Goal: Find contact information: Find contact information

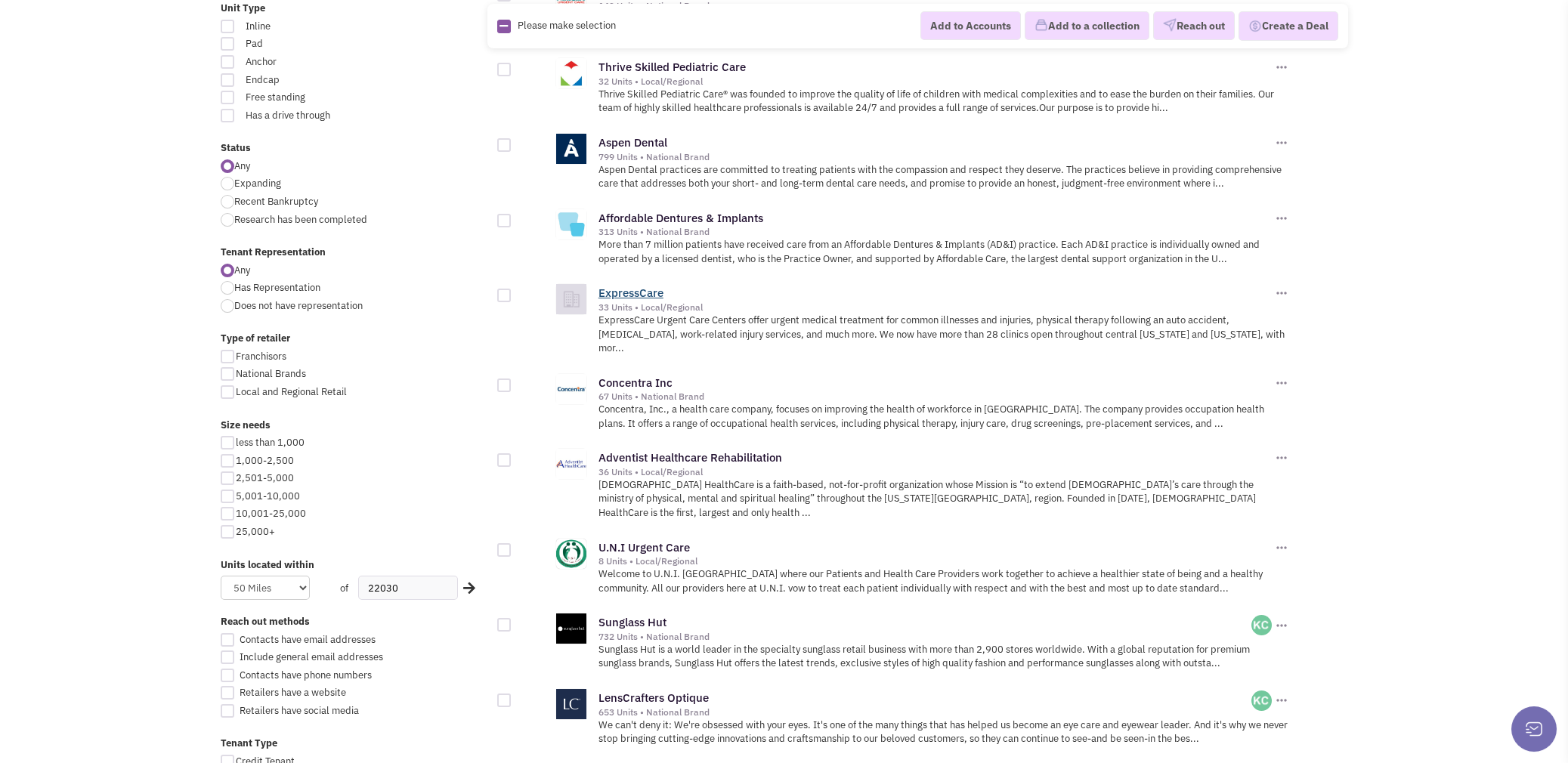
scroll to position [528, 0]
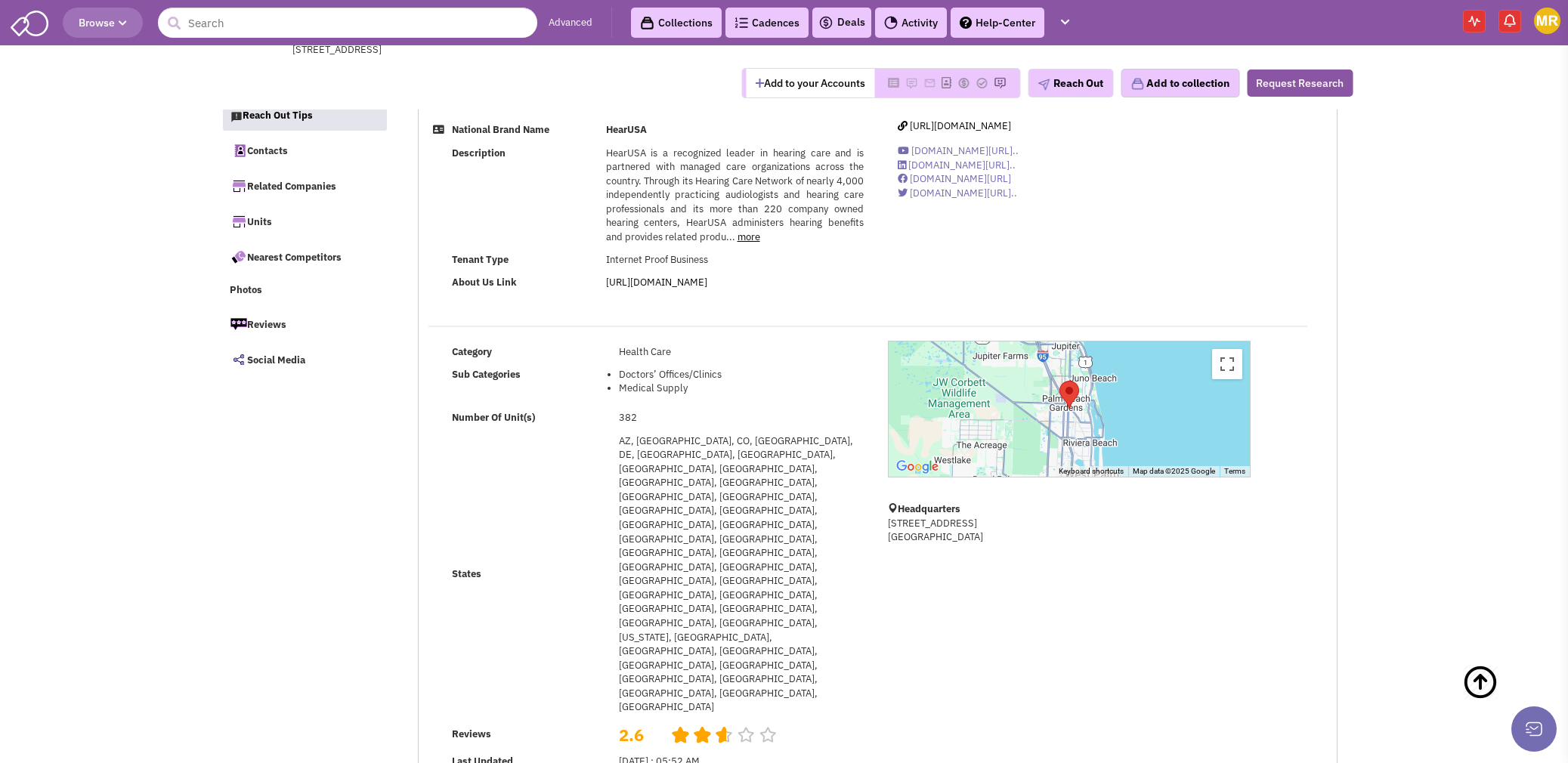
select select
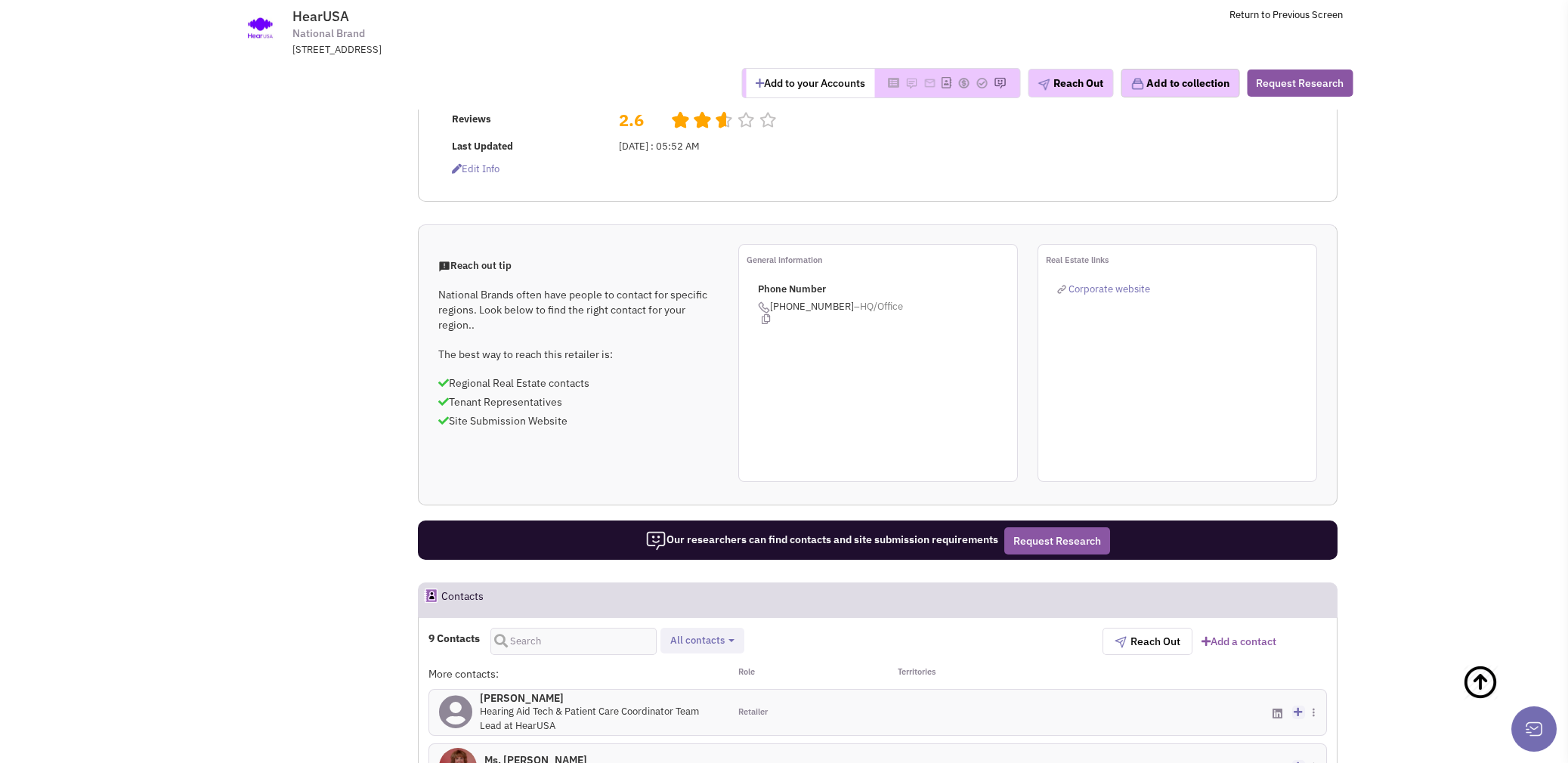
scroll to position [604, 0]
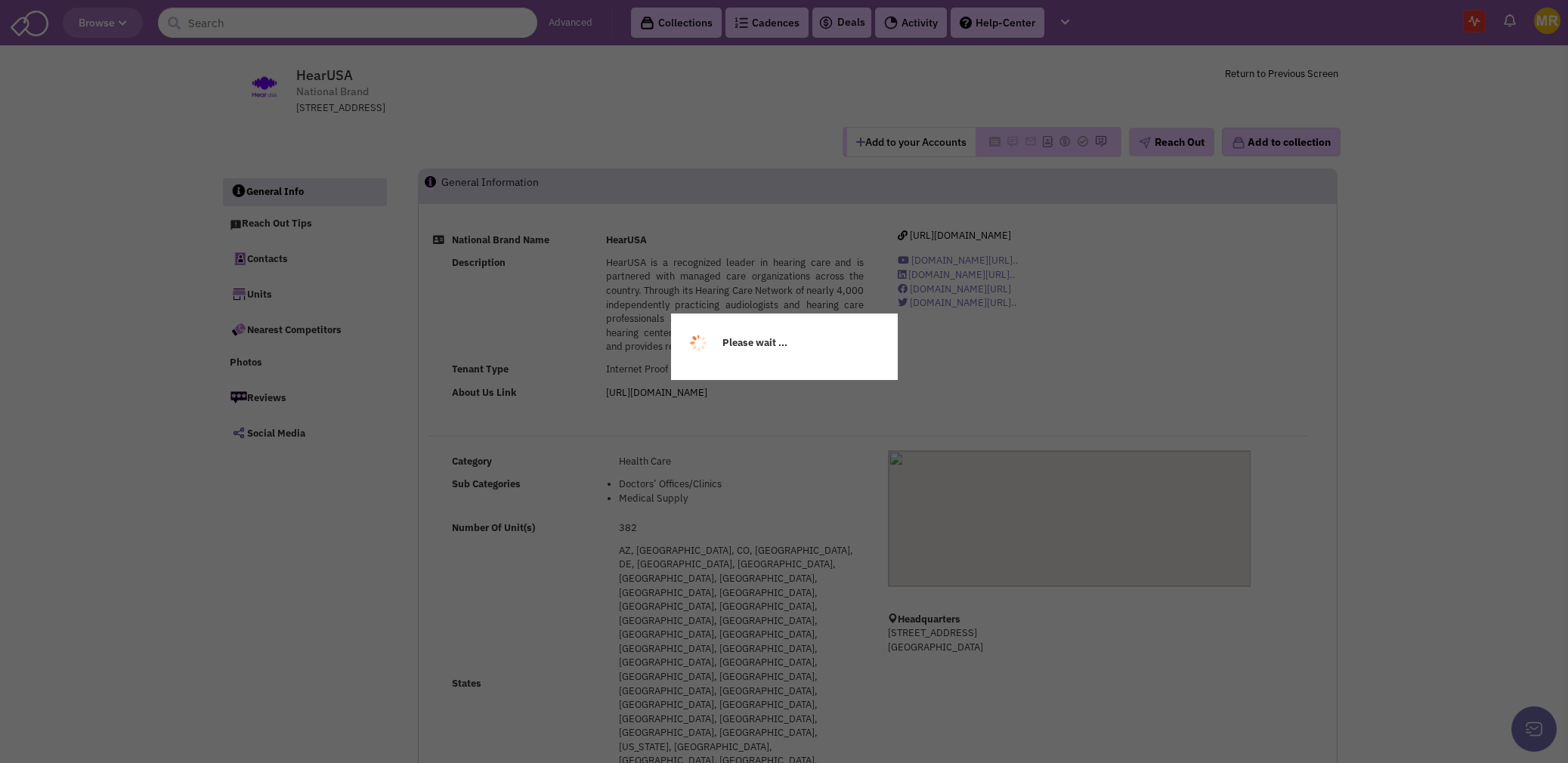
select select
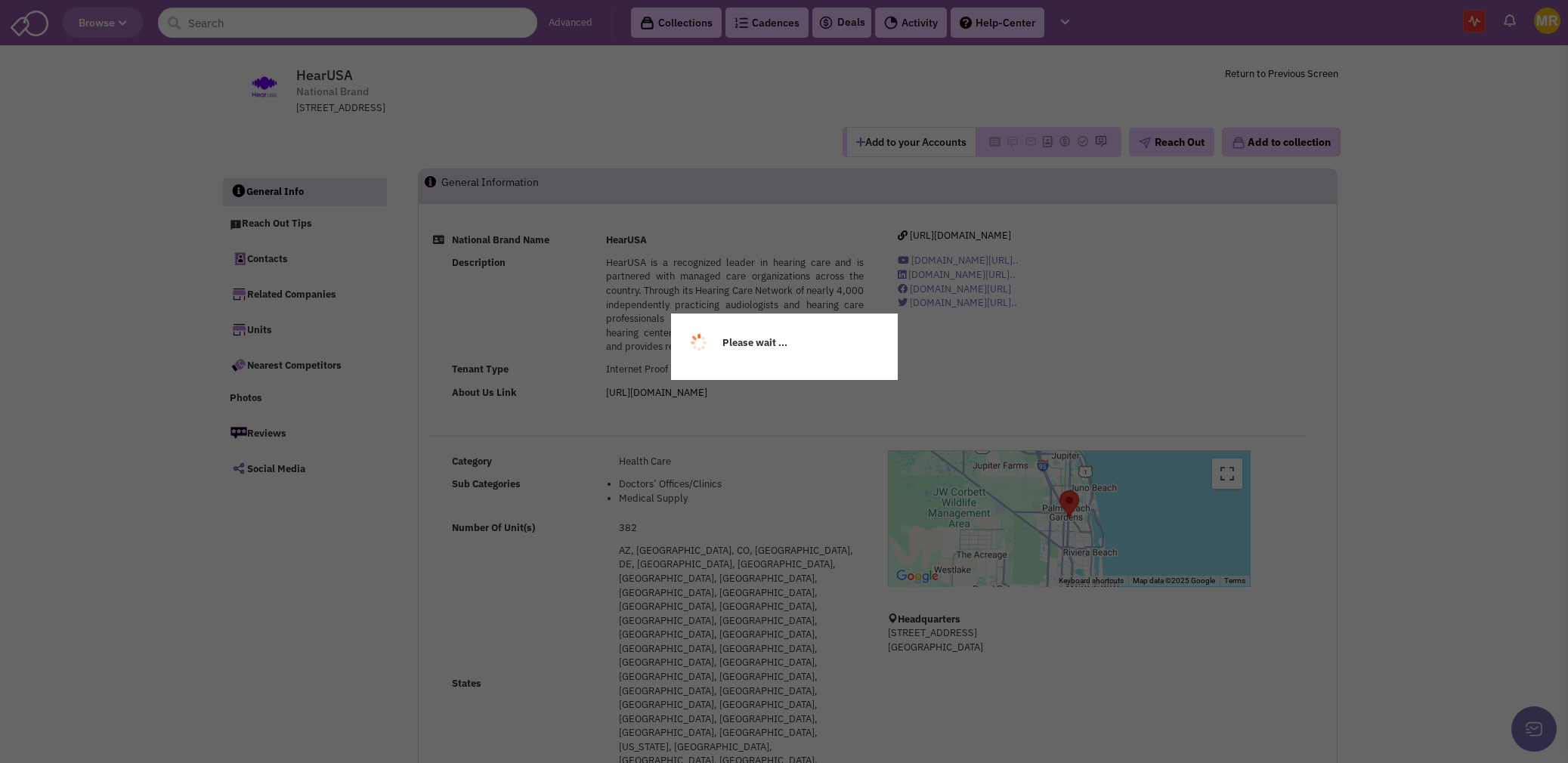
select select
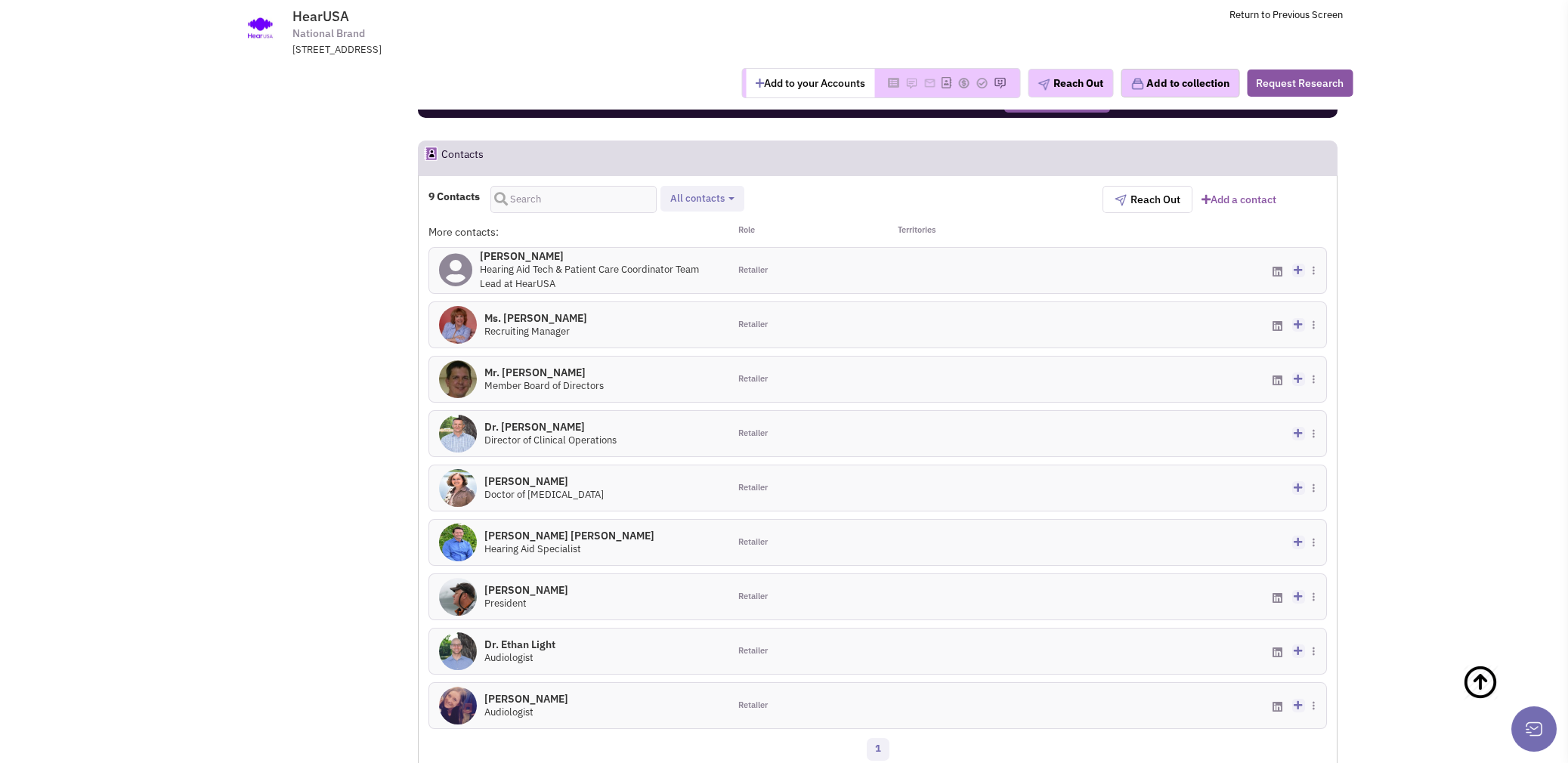
scroll to position [982, 0]
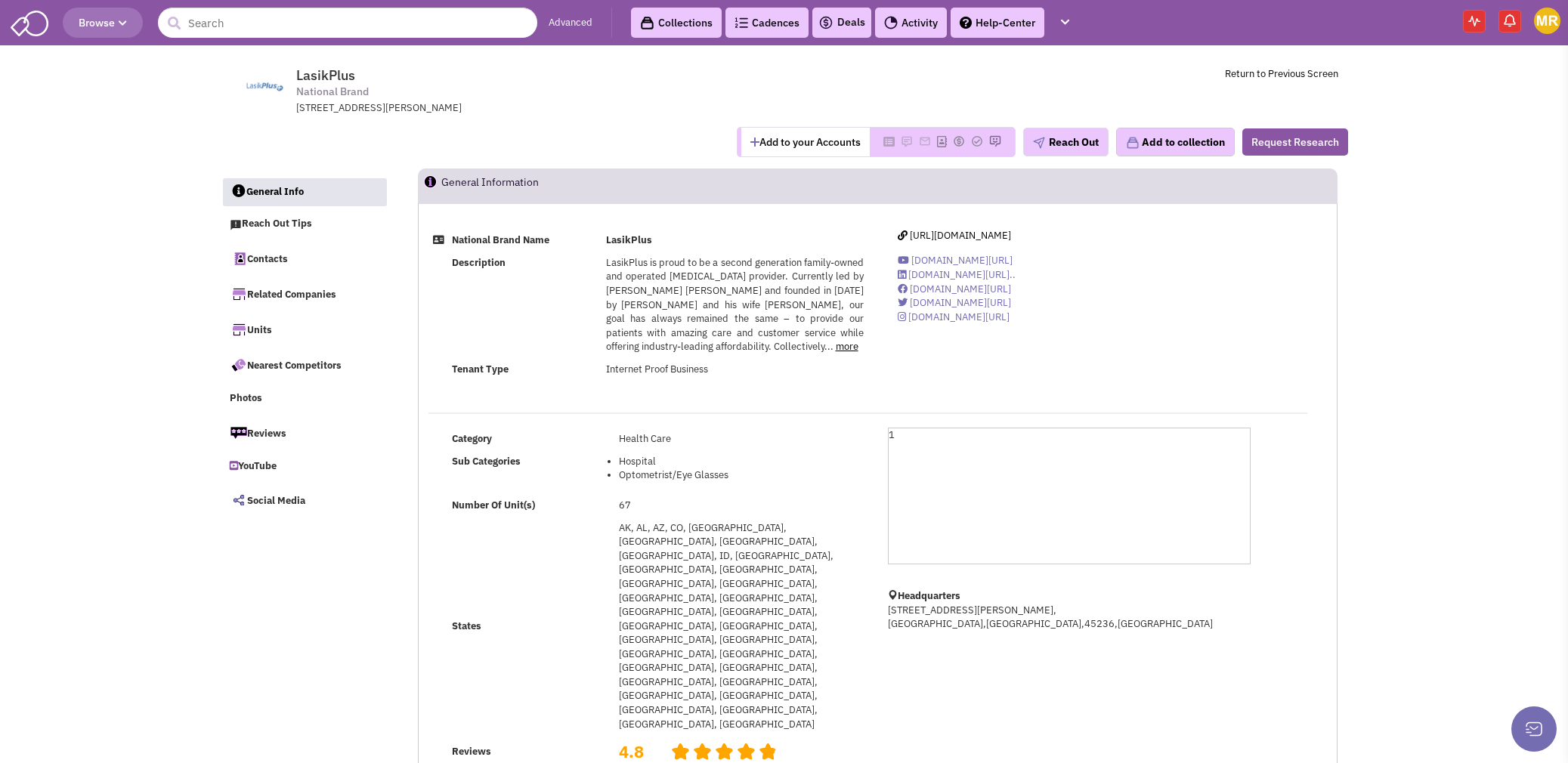
select select
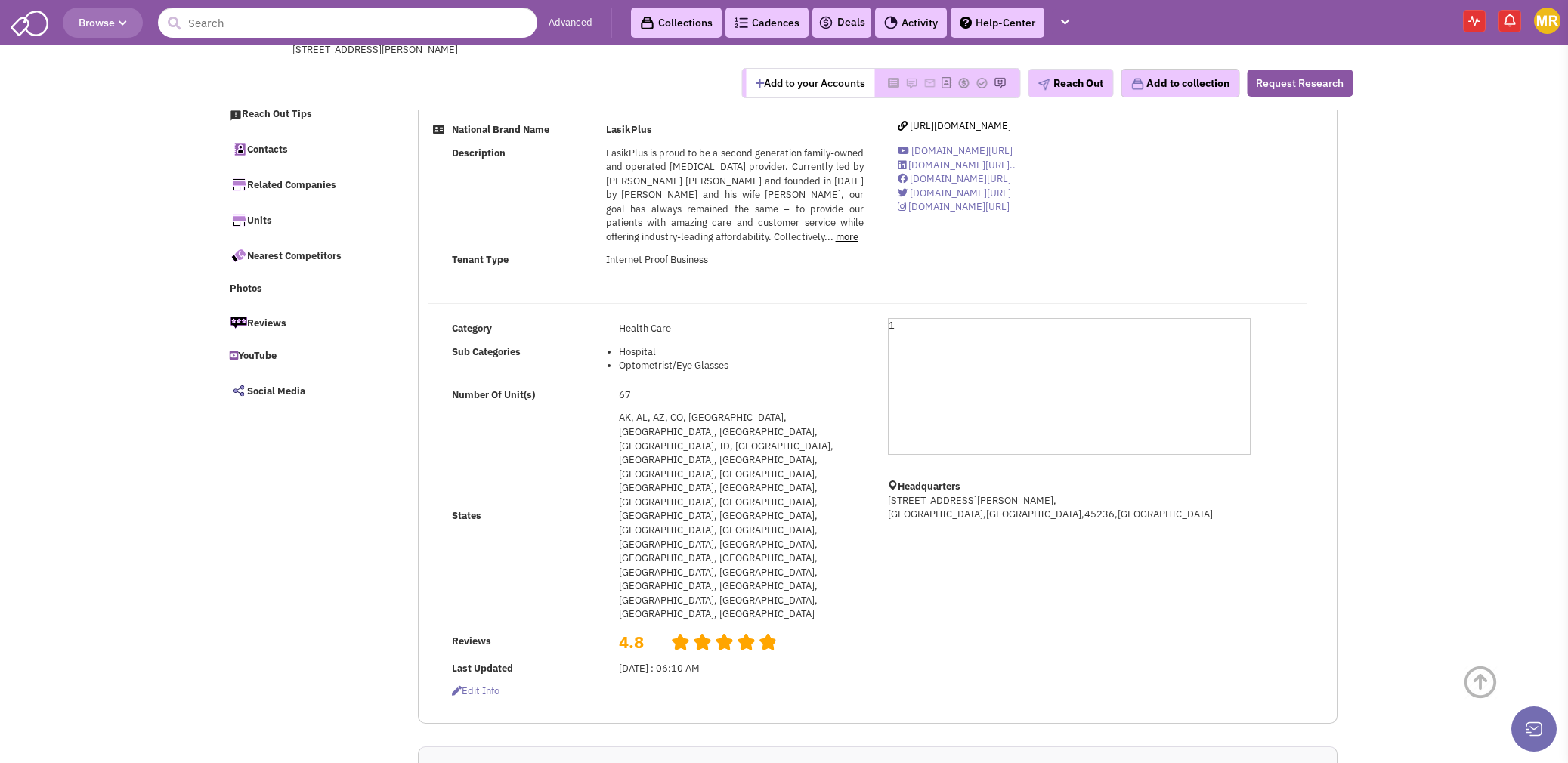
select select
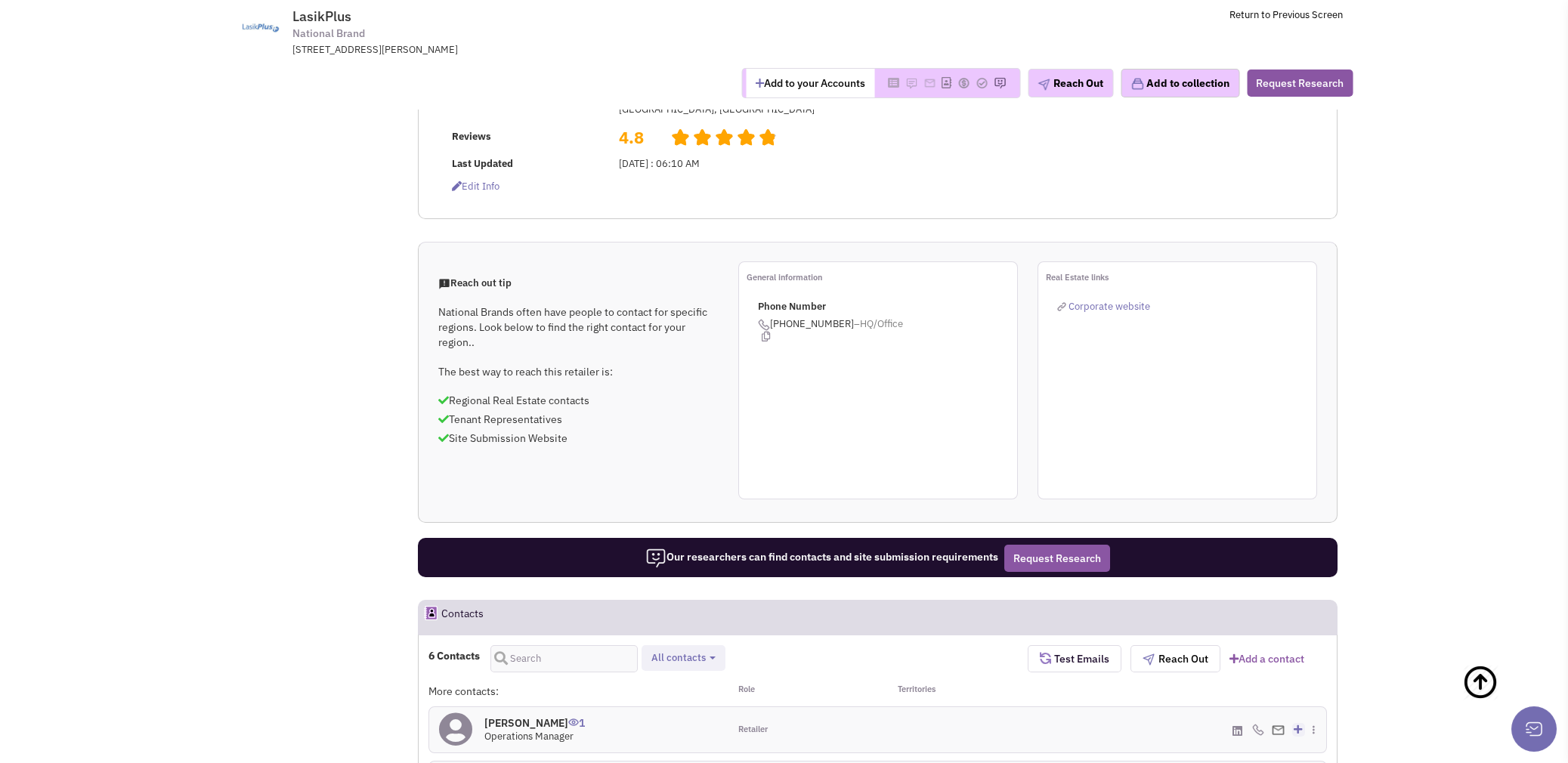
scroll to position [679, 0]
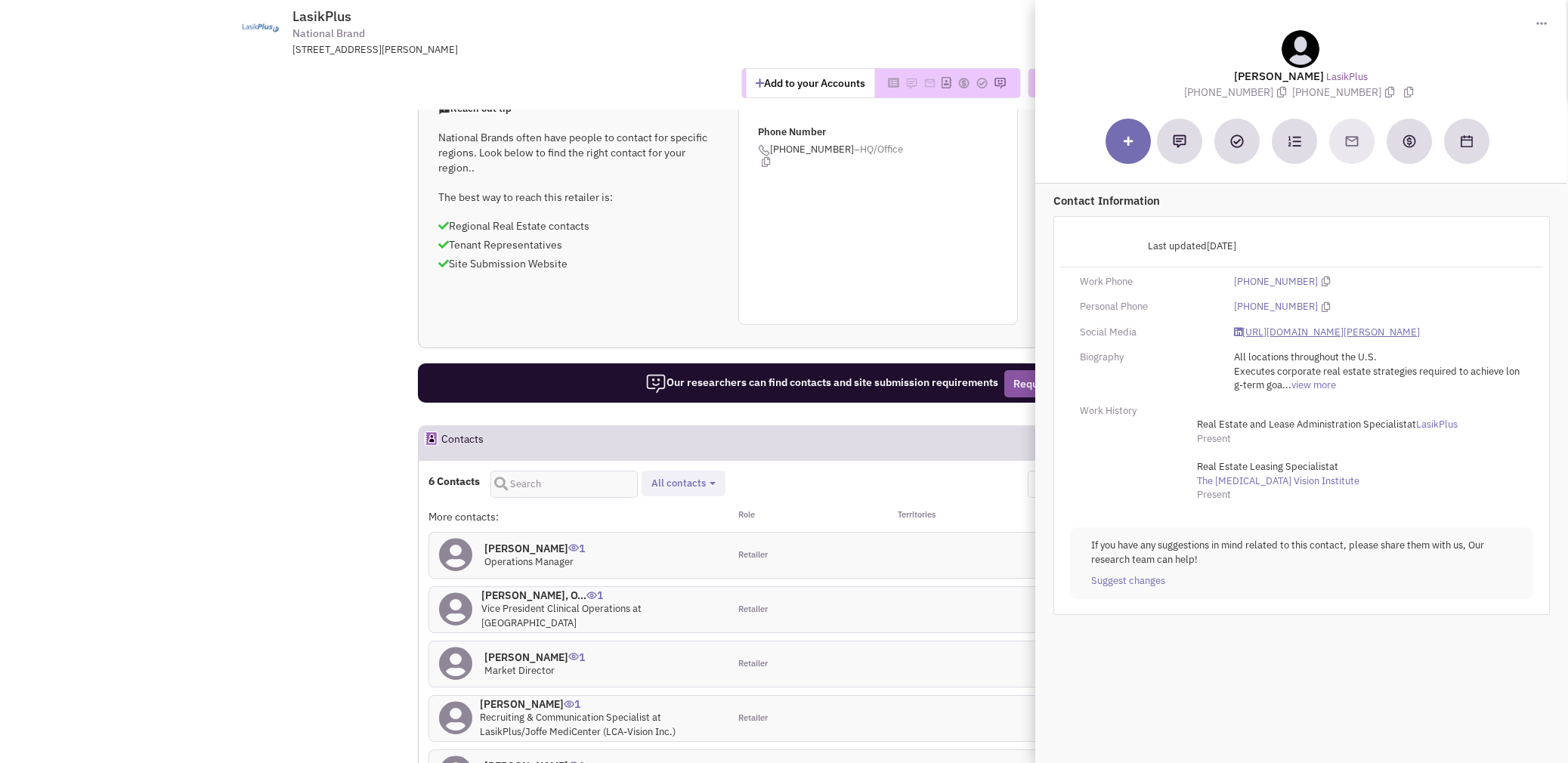
click at [1358, 332] on link "[URL][DOMAIN_NAME][PERSON_NAME]" at bounding box center [1327, 332] width 186 height 15
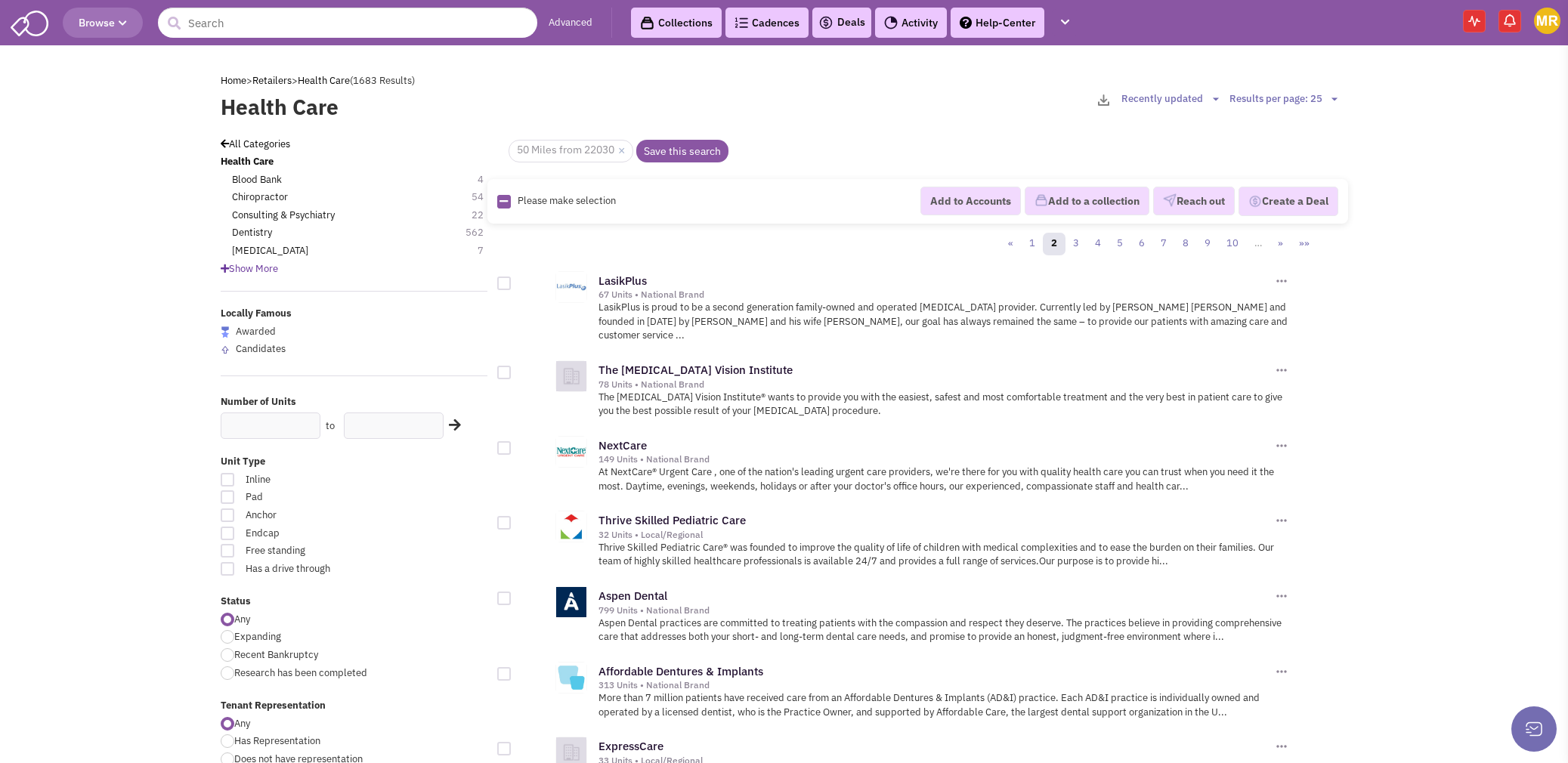
scroll to position [528, 0]
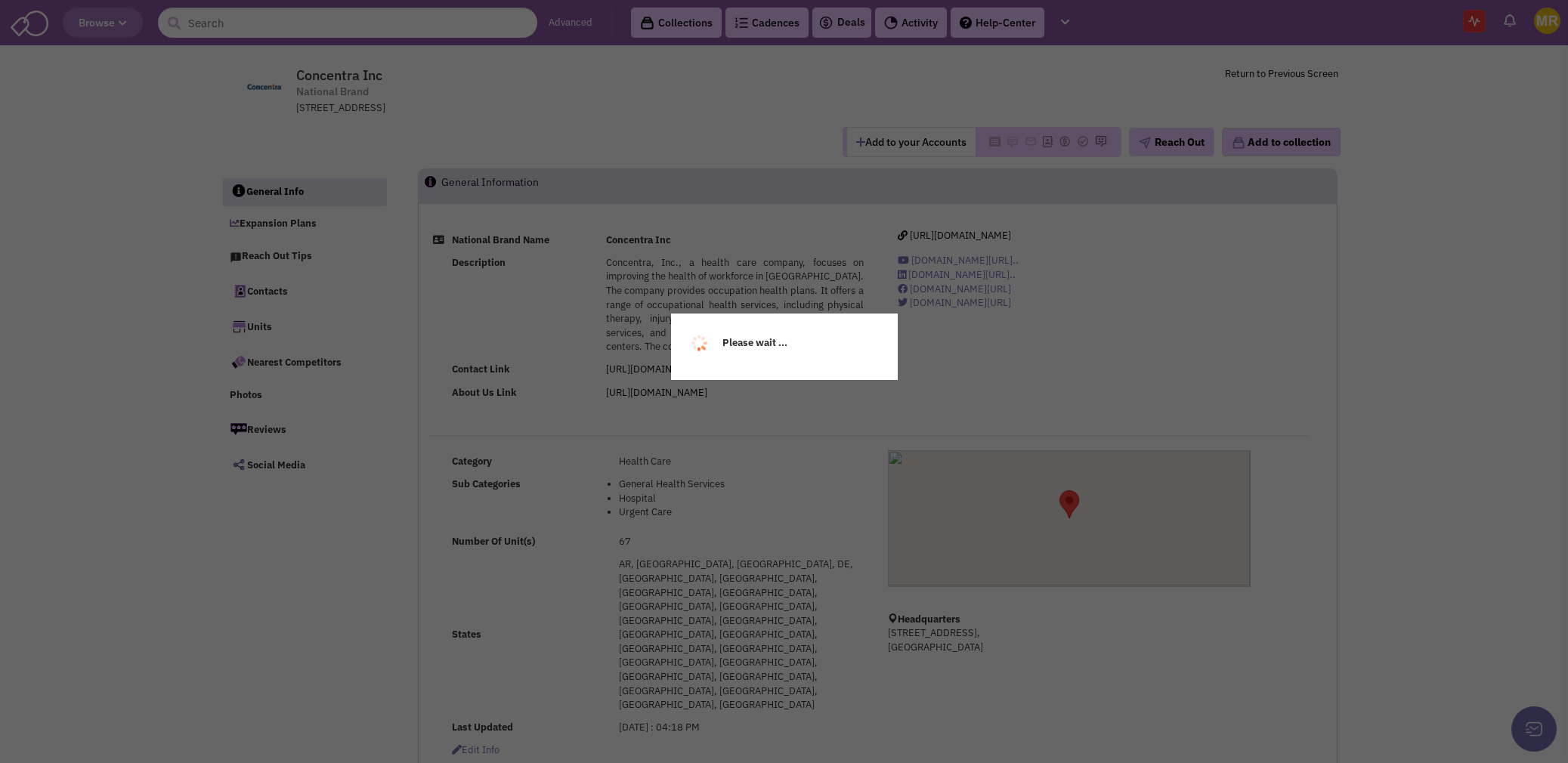
select select
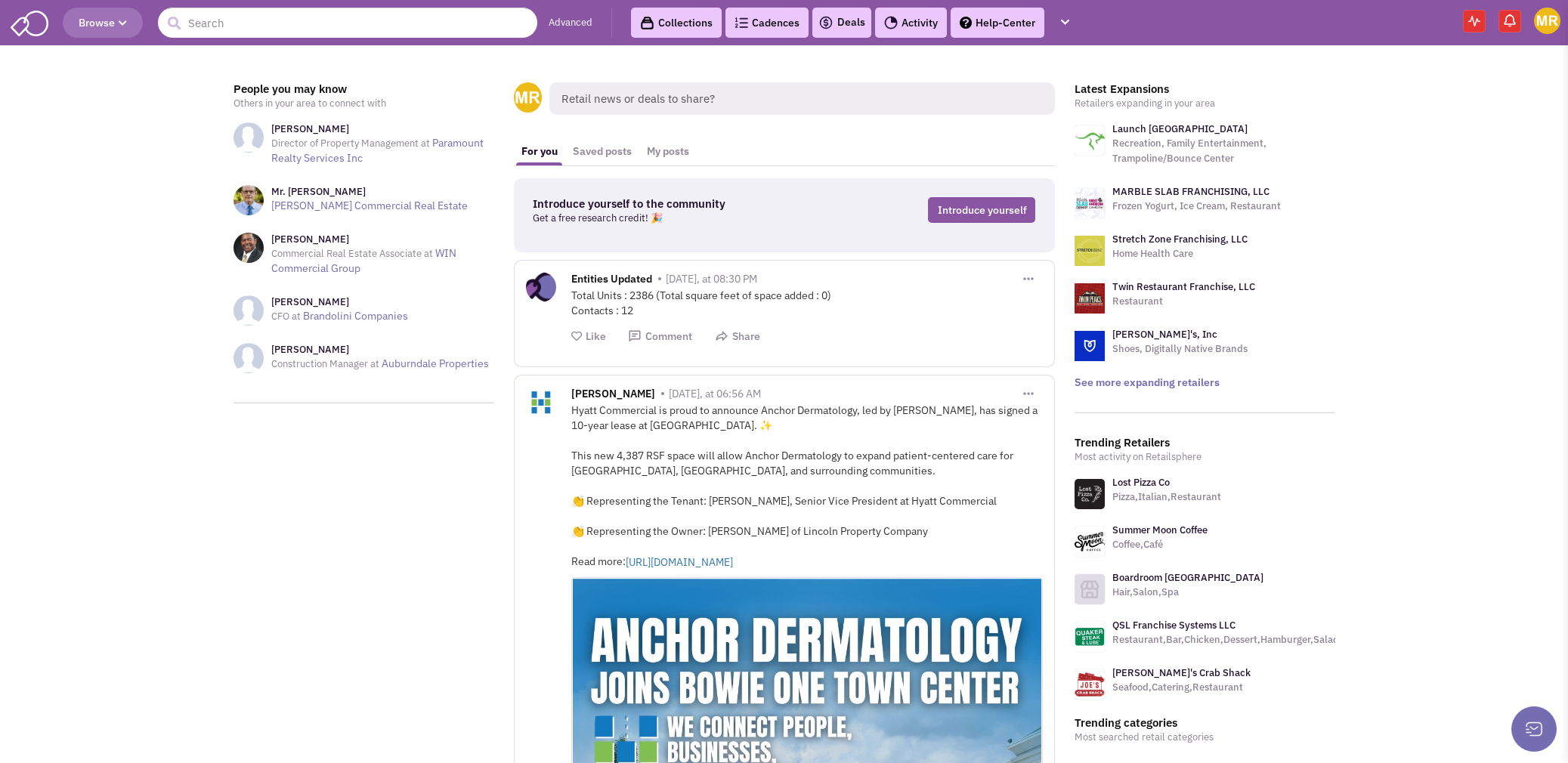
drag, startPoint x: 283, startPoint y: 45, endPoint x: 277, endPoint y: 39, distance: 8.5
click at [281, 44] on div "Browse Advanced Collections Cadences 0 Deals Activity Help-Center" at bounding box center [784, 25] width 1568 height 50
click at [271, 32] on input "text" at bounding box center [348, 22] width 380 height 30
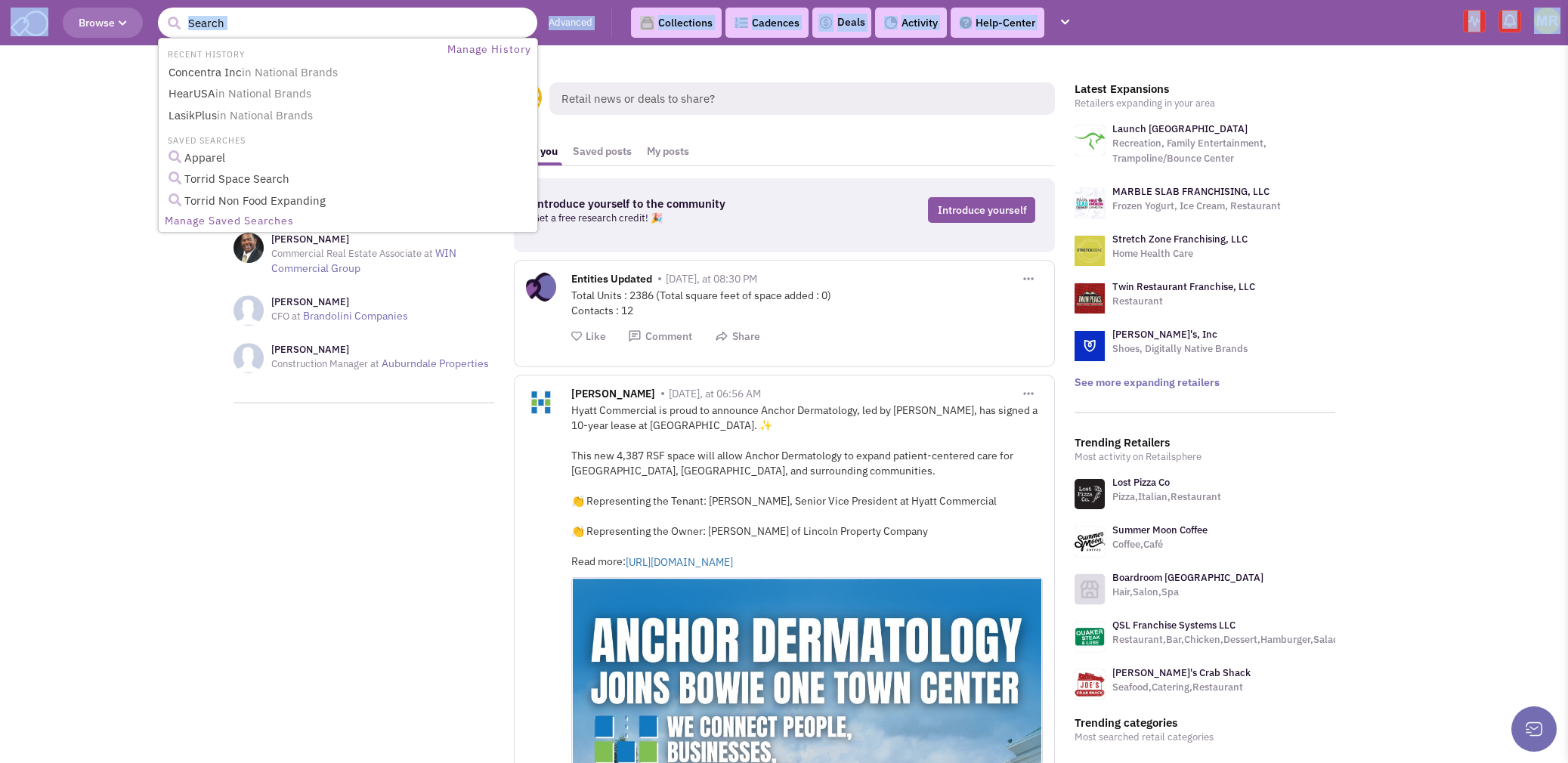
click at [254, 21] on input "text" at bounding box center [348, 22] width 380 height 30
type input "floyd"
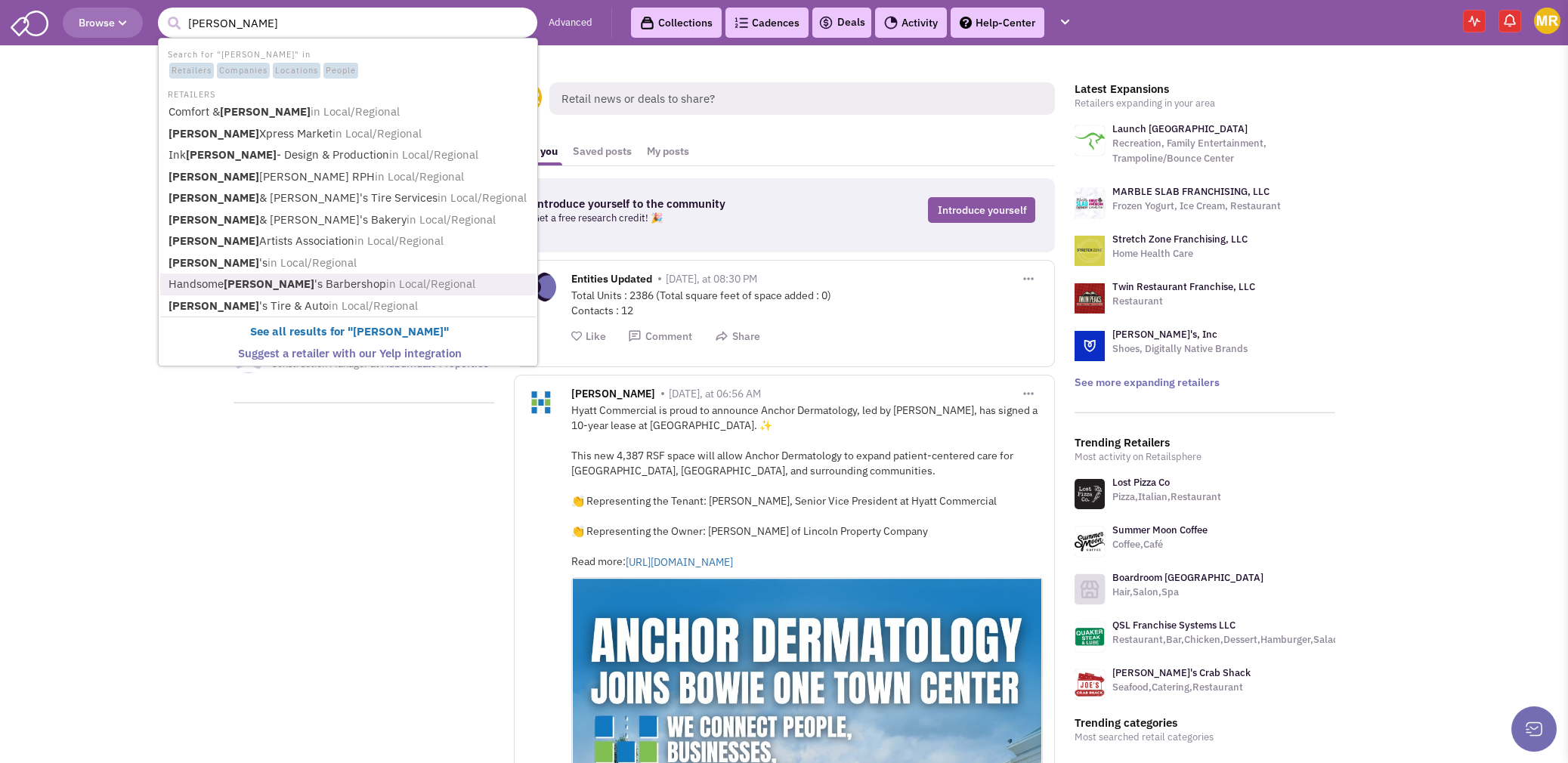
click at [250, 281] on b "Floyd" at bounding box center [270, 283] width 91 height 15
